Goal: Transaction & Acquisition: Download file/media

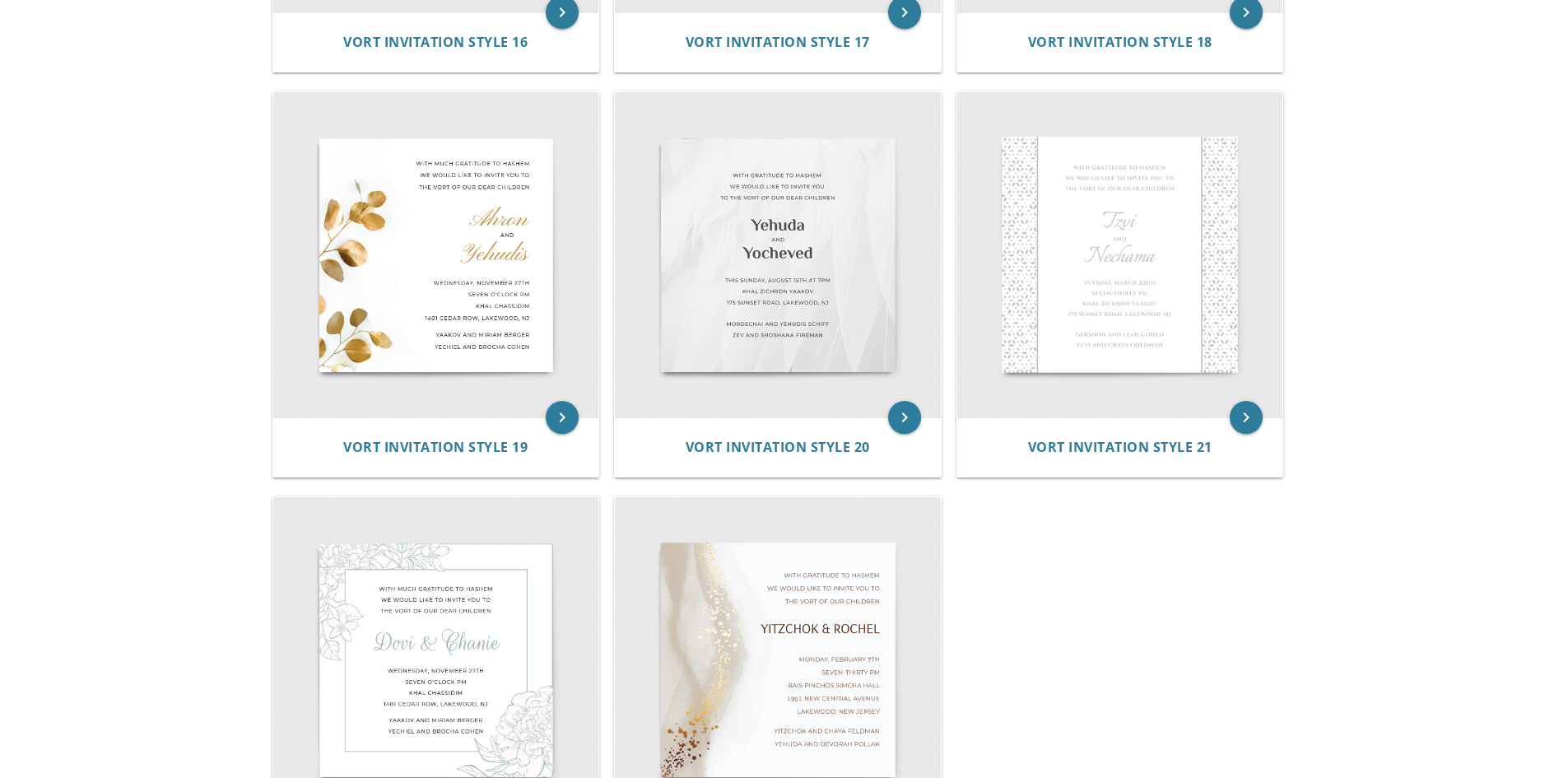
scroll to position [2754, 0]
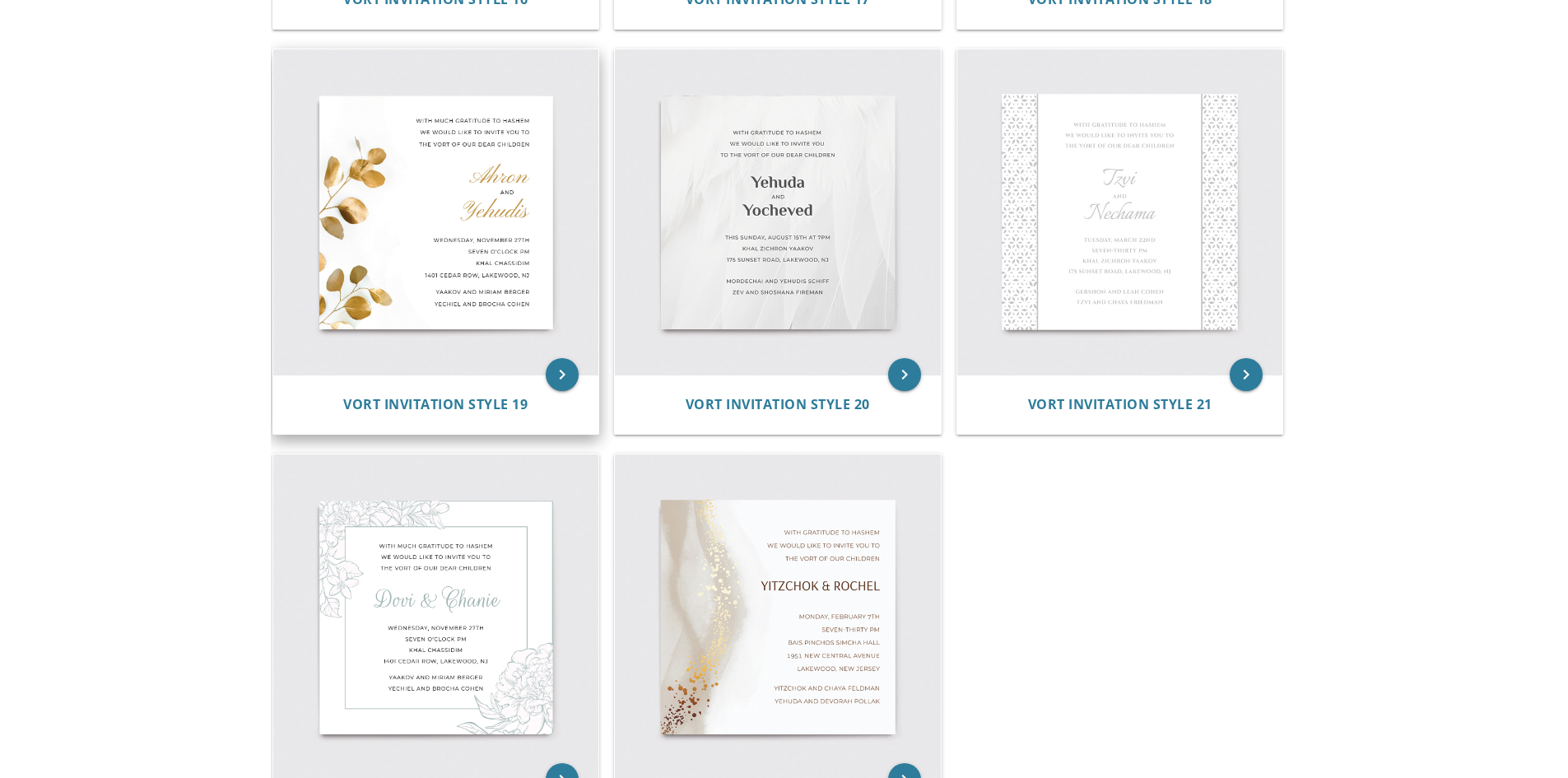
click at [421, 255] on img at bounding box center [436, 212] width 326 height 326
